Goal: Task Accomplishment & Management: Manage account settings

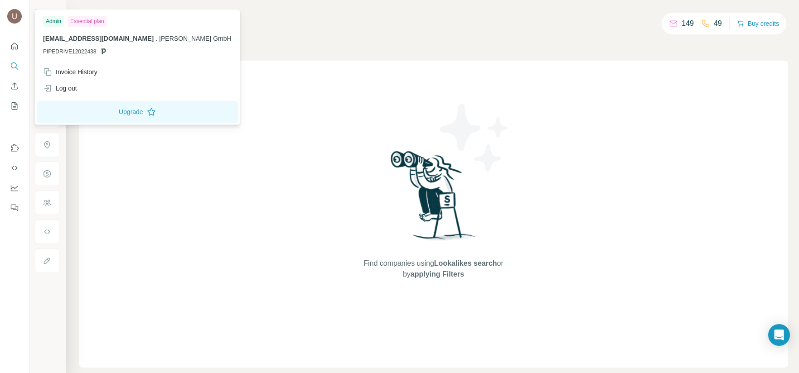
click at [13, 17] on img at bounding box center [14, 16] width 15 height 15
click at [15, 17] on img at bounding box center [14, 16] width 15 height 15
click at [82, 83] on div "Log out" at bounding box center [137, 88] width 199 height 16
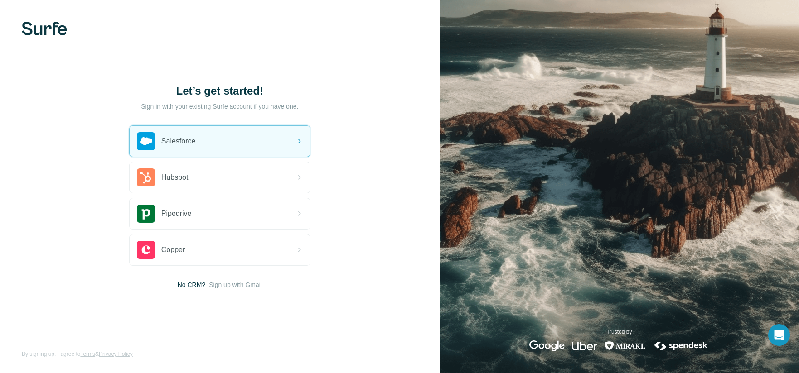
click at [210, 109] on p "Sign in with your existing Surfe account if you have one." at bounding box center [219, 106] width 157 height 9
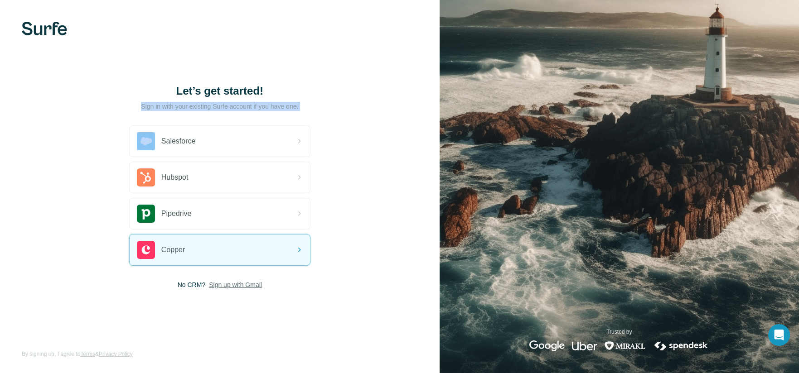
click at [220, 287] on span "Sign up with Gmail" at bounding box center [235, 285] width 53 height 9
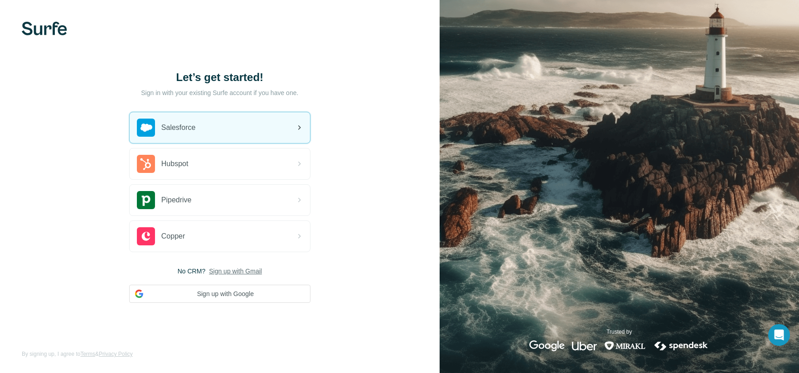
click at [194, 132] on span "Salesforce" at bounding box center [178, 127] width 34 height 11
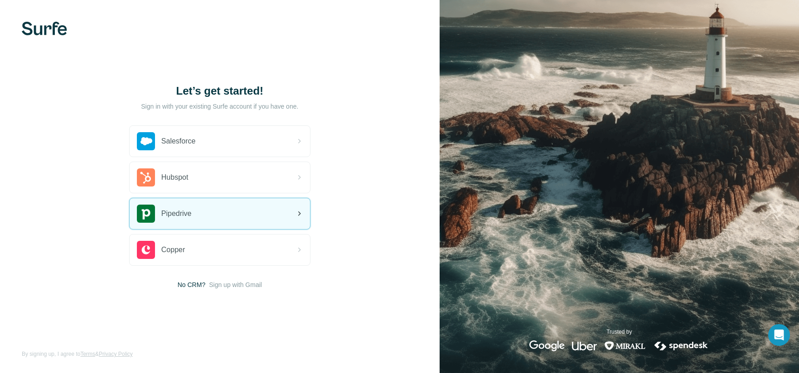
click at [229, 210] on div "Pipedrive" at bounding box center [220, 214] width 180 height 31
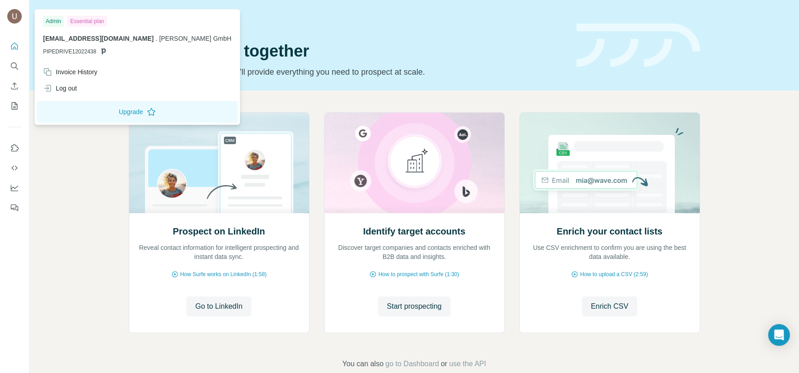
click at [13, 7] on div at bounding box center [16, 18] width 26 height 30
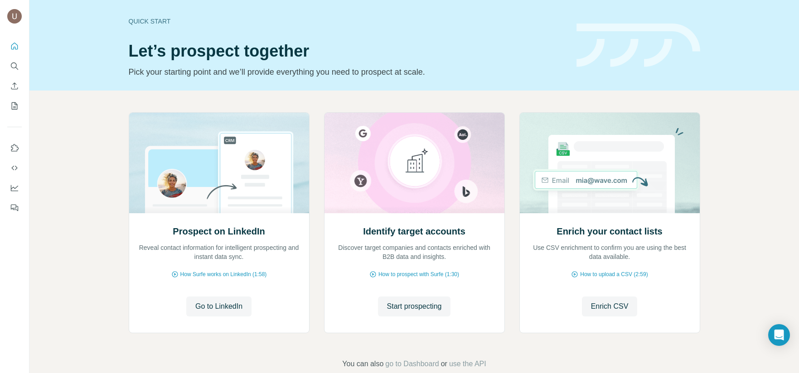
click at [13, 12] on img at bounding box center [14, 16] width 15 height 15
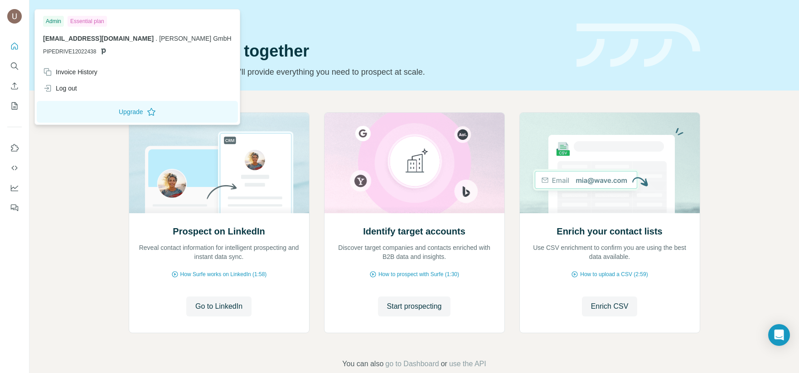
click at [82, 42] on span "techstack@ulfzinne.com" at bounding box center [98, 38] width 111 height 7
click at [80, 53] on span "PIPEDRIVE12022438" at bounding box center [69, 52] width 53 height 8
click at [223, 45] on h1 "Let’s prospect together" at bounding box center [347, 51] width 437 height 18
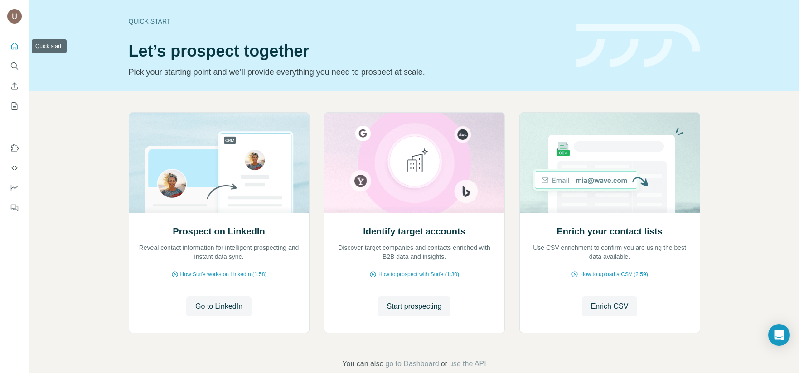
click at [13, 50] on icon "Quick start" at bounding box center [14, 46] width 9 height 9
click at [13, 106] on icon "My lists" at bounding box center [14, 106] width 9 height 9
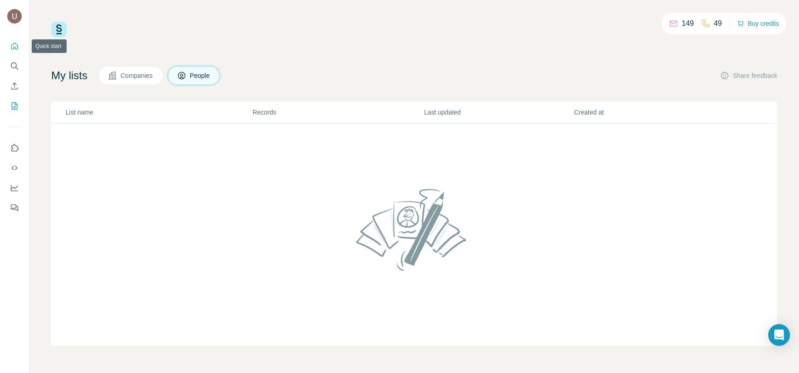
click at [16, 47] on icon "Quick start" at bounding box center [14, 46] width 9 height 9
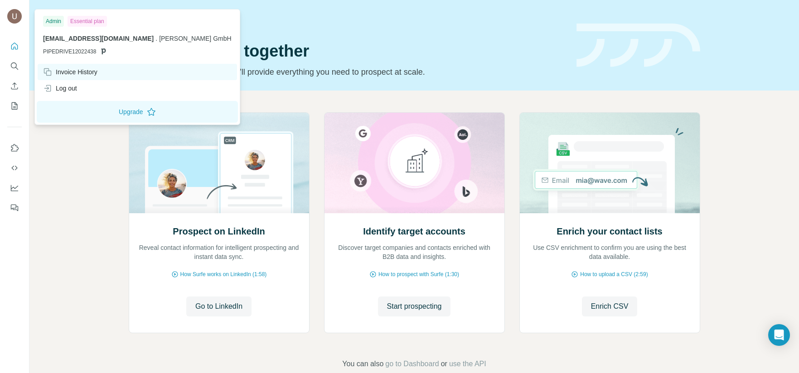
click at [80, 71] on div "Invoice History" at bounding box center [70, 72] width 54 height 9
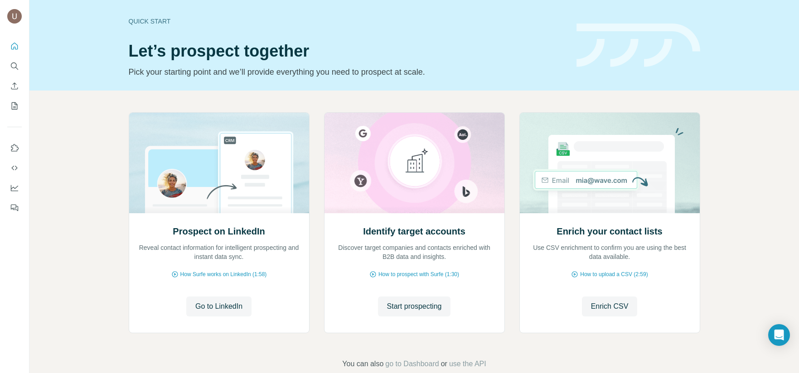
click at [98, 258] on div "Prospect on LinkedIn Reveal contact information for intelligent prospecting and…" at bounding box center [414, 241] width 770 height 301
click at [163, 15] on div "Quick start Let’s prospect together Pick your starting point and we’ll provide …" at bounding box center [347, 45] width 437 height 66
click at [13, 211] on icon "Feedback" at bounding box center [14, 207] width 9 height 9
click at [12, 181] on button "Dashboard" at bounding box center [14, 188] width 15 height 16
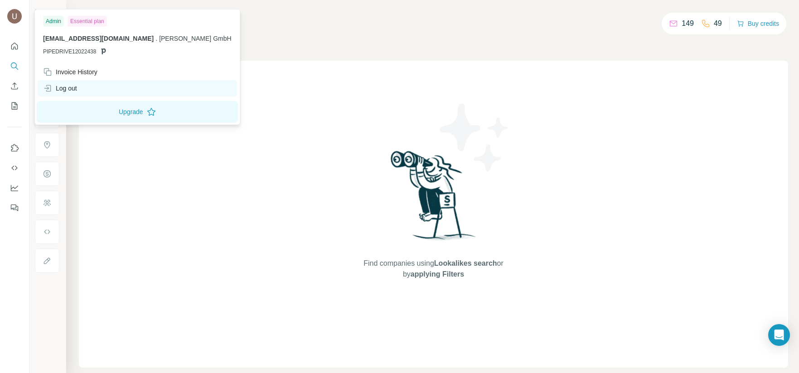
click at [88, 86] on div "Log out" at bounding box center [137, 88] width 199 height 16
